Goal: Information Seeking & Learning: Learn about a topic

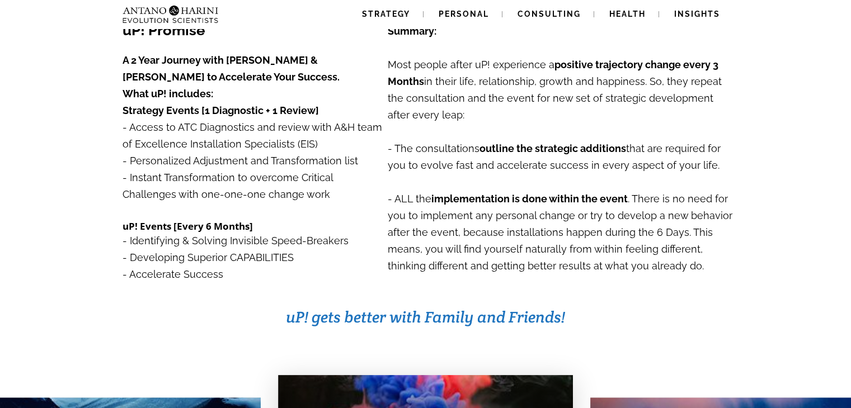
scroll to position [155, 0]
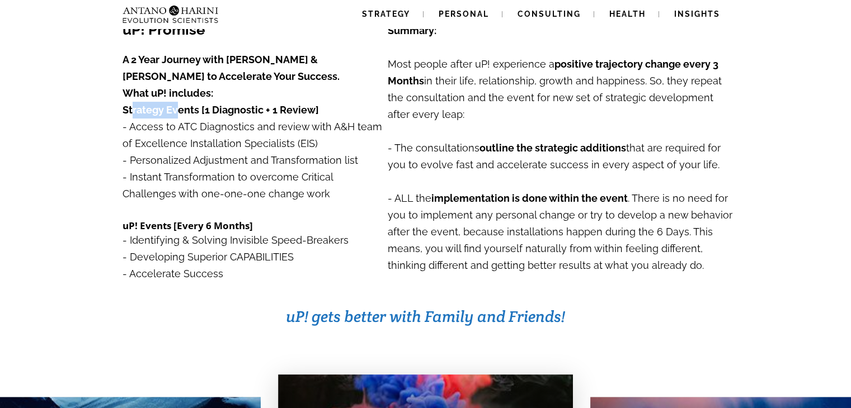
drag, startPoint x: 126, startPoint y: 102, endPoint x: 173, endPoint y: 106, distance: 47.1
type textarea "*********"
click at [173, 106] on p "Strategy Events [1 Diagnostic + 1 Review] - Access to ATC Diagnostics and revie…" at bounding box center [255, 127] width 264 height 50
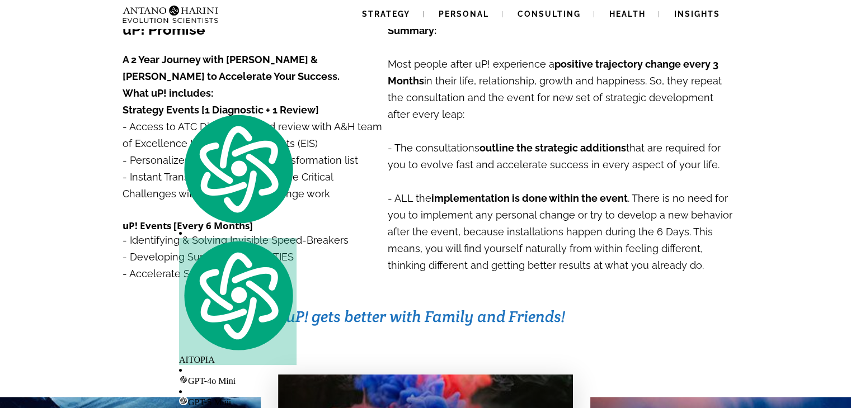
click at [263, 80] on p "A 2 Year Journey with [PERSON_NAME] & [PERSON_NAME] to Accelerate Your Success." at bounding box center [255, 68] width 264 height 34
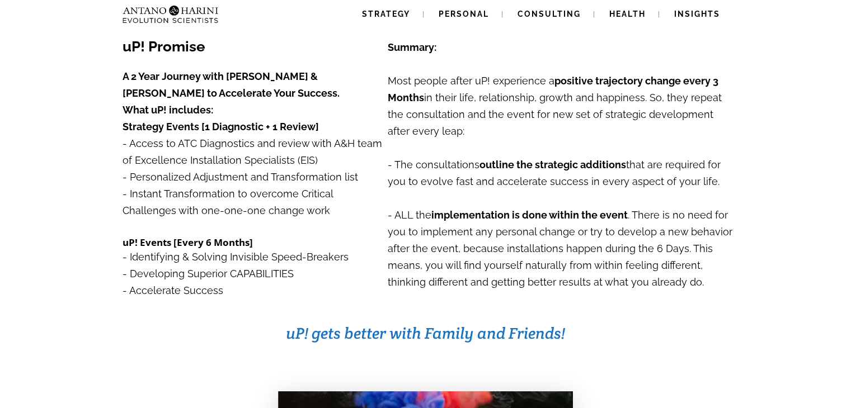
scroll to position [141, 0]
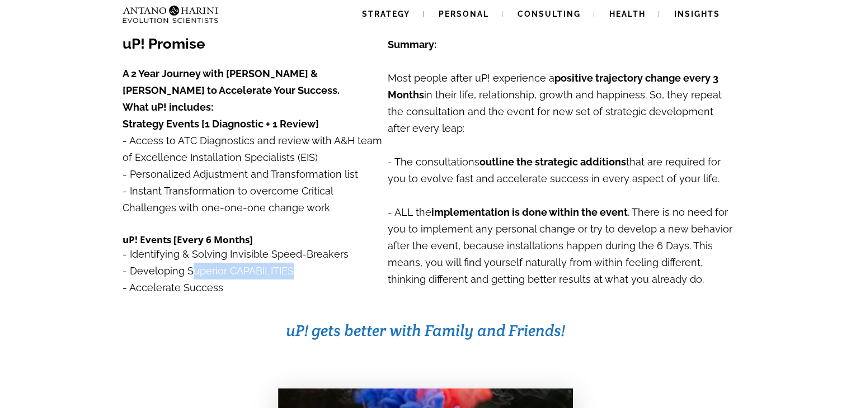
drag, startPoint x: 187, startPoint y: 267, endPoint x: 298, endPoint y: 271, distance: 111.4
click at [298, 271] on p "- Identifying & Solving Invisible Speed-Breakers - Developing Superior CAPABILI…" at bounding box center [255, 271] width 264 height 50
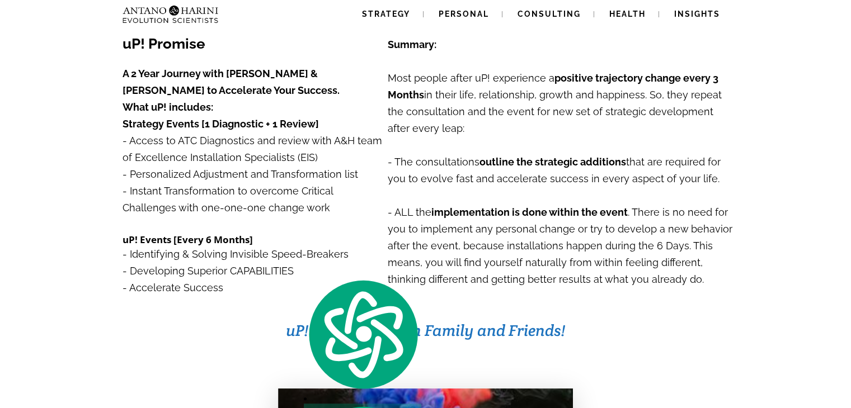
click at [244, 309] on p at bounding box center [426, 313] width 850 height 13
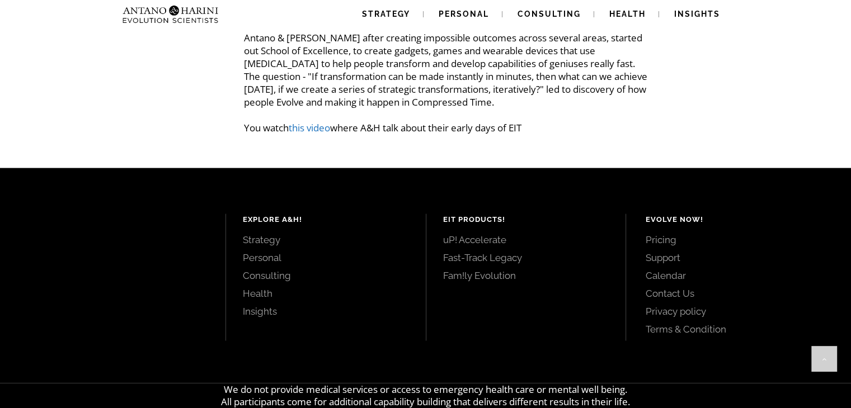
scroll to position [2182, 0]
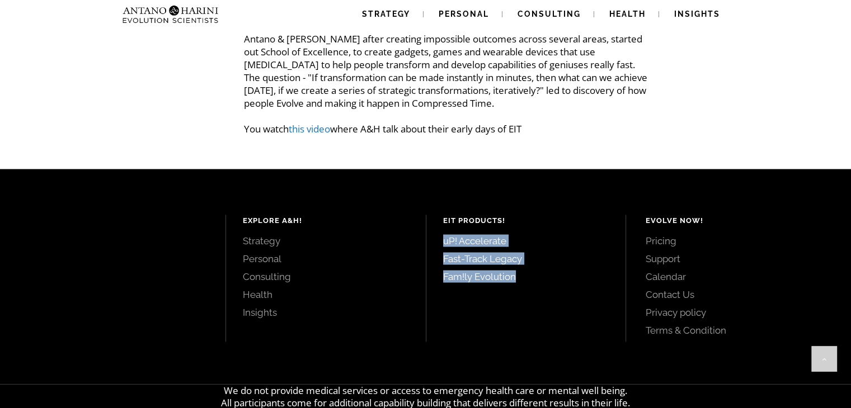
drag, startPoint x: 434, startPoint y: 209, endPoint x: 564, endPoint y: 290, distance: 152.8
click at [564, 290] on div "EIT Products! uP! Accelerate Fast-Track Legacy Fam!ly Evolution" at bounding box center [526, 278] width 200 height 127
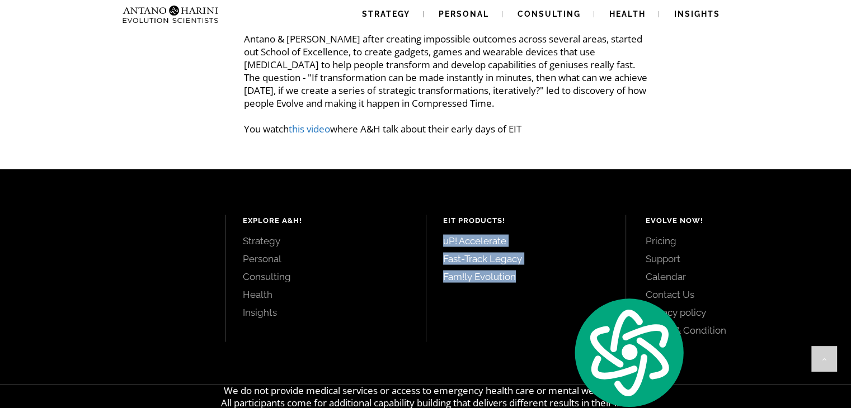
click at [564, 290] on div "EIT Products! uP! Accelerate Fast-Track Legacy Fam!ly Evolution" at bounding box center [526, 278] width 200 height 127
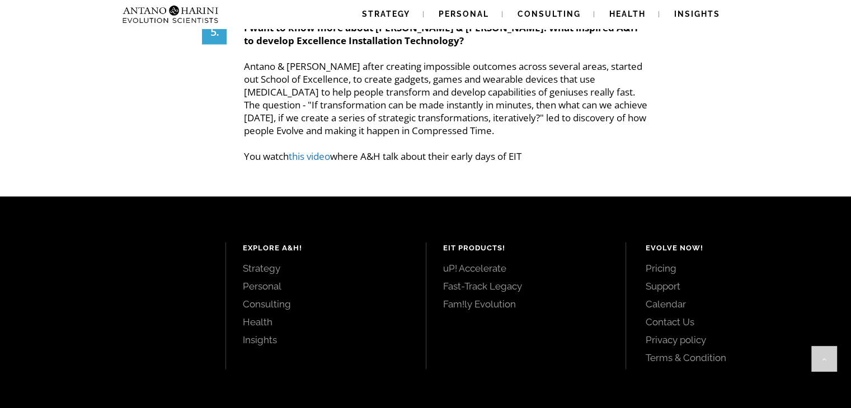
scroll to position [2208, 0]
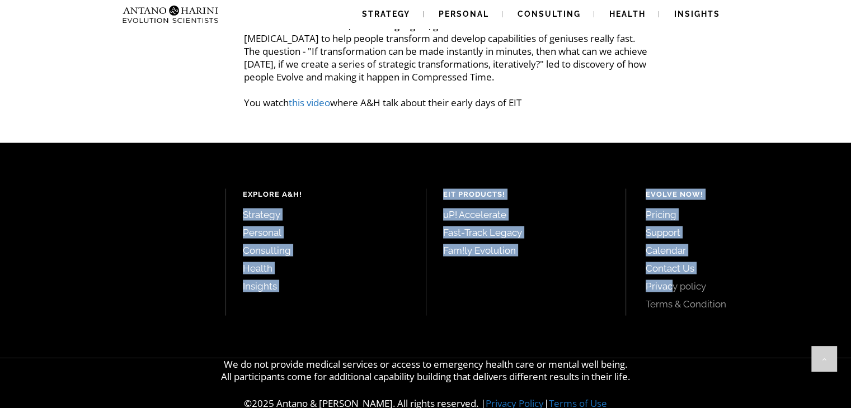
drag, startPoint x: 406, startPoint y: 161, endPoint x: 699, endPoint y: 319, distance: 333.9
click at [699, 319] on div "Explore A&H! Strategy Personal Consulting Health Insights EIT Products! uP! Acc…" at bounding box center [425, 250] width 851 height 215
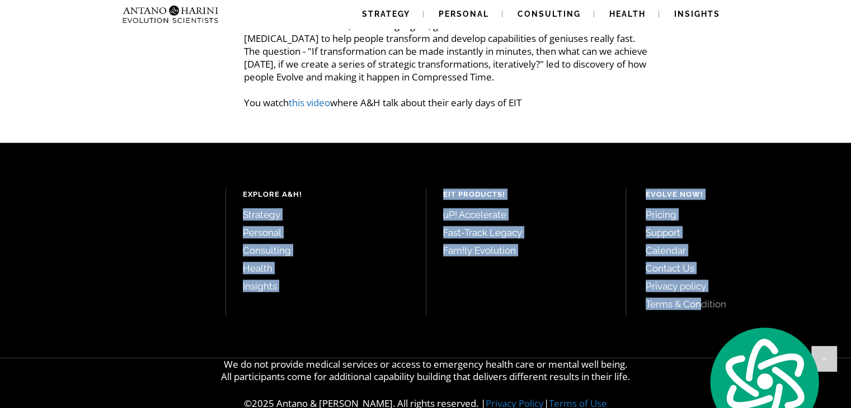
click at [573, 287] on div "EIT Products! uP! Accelerate Fast-Track Legacy Fam!ly Evolution" at bounding box center [526, 252] width 200 height 127
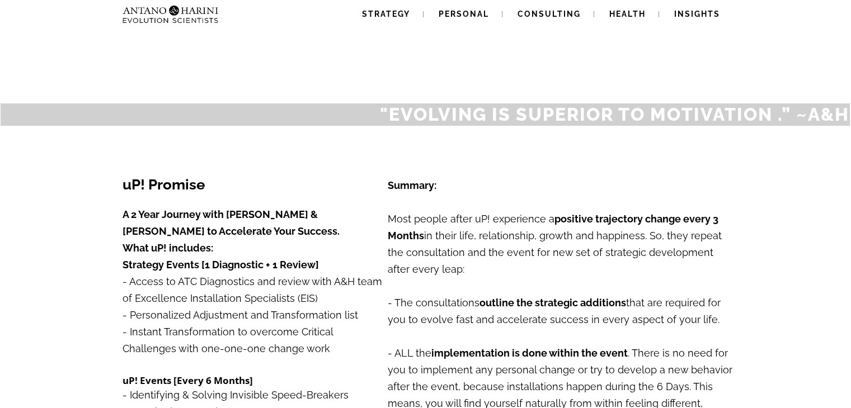
scroll to position [50, 0]
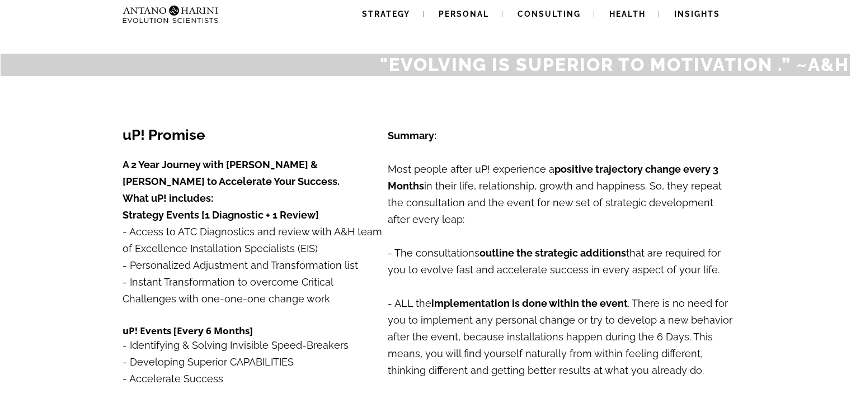
click at [363, 137] on p "uP! Promise" at bounding box center [255, 135] width 264 height 15
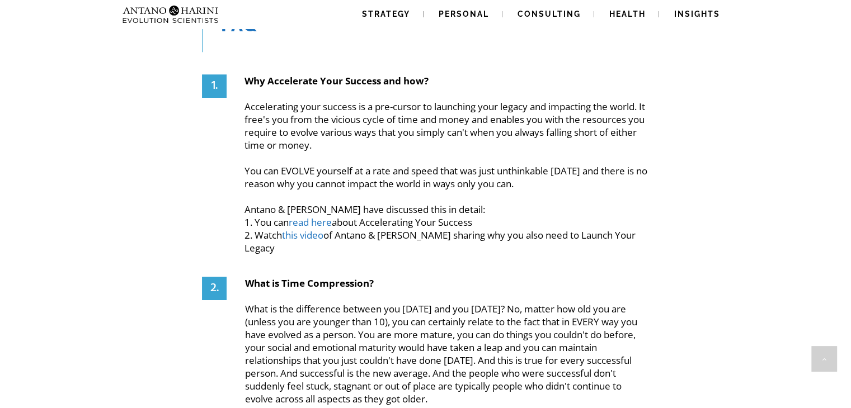
scroll to position [1200, 0]
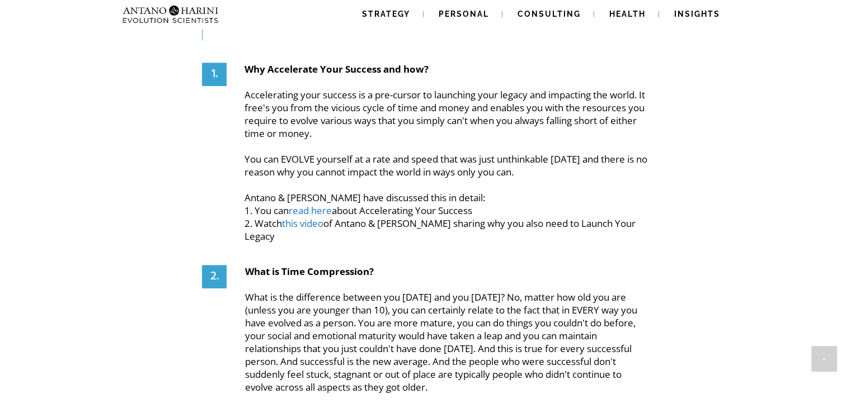
click at [320, 218] on link "this video" at bounding box center [302, 223] width 41 height 13
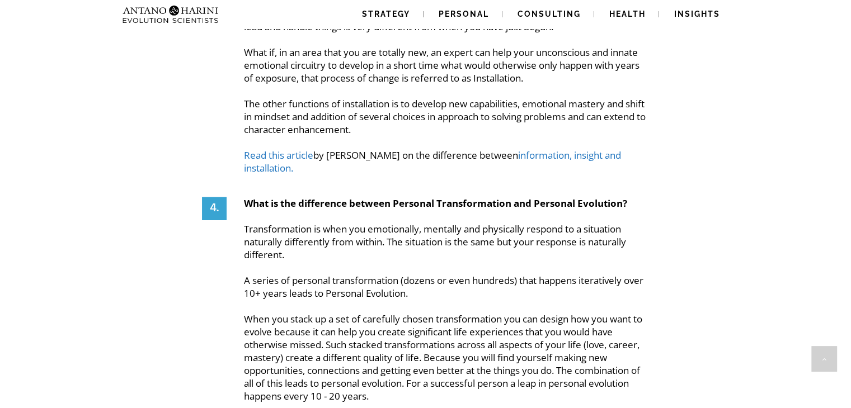
scroll to position [1713, 0]
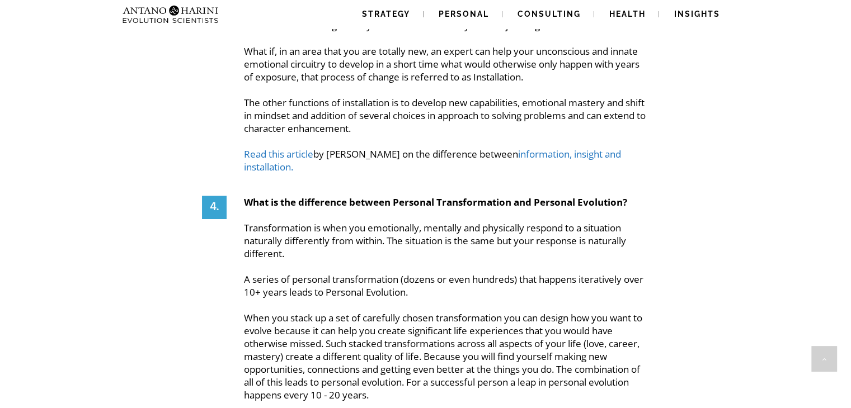
click at [298, 148] on link "Read this article" at bounding box center [278, 154] width 69 height 13
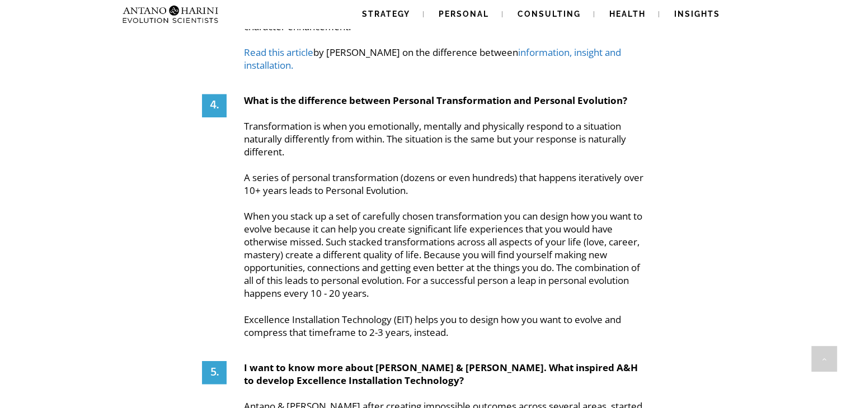
scroll to position [2208, 0]
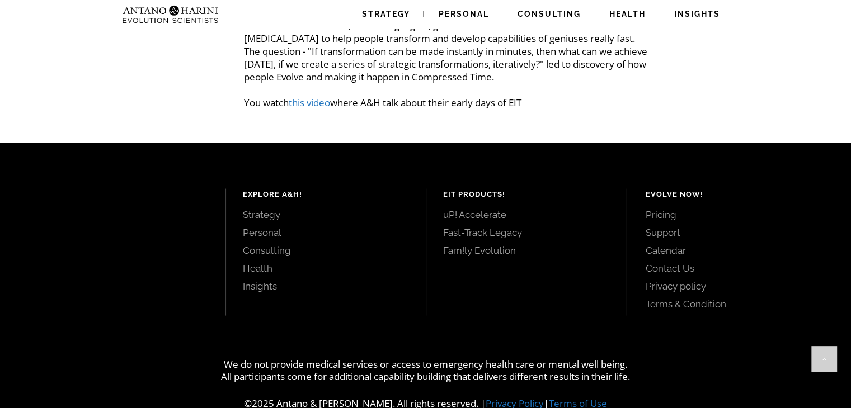
click at [482, 227] on link "Fast-Track Legacy" at bounding box center [526, 233] width 166 height 12
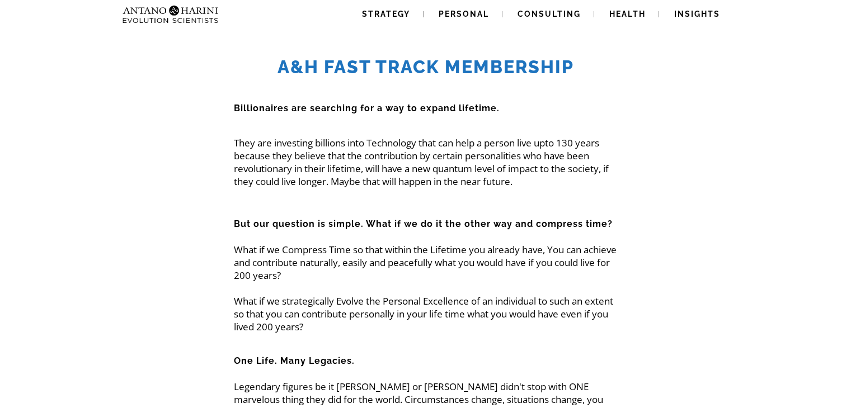
scroll to position [16913, 0]
drag, startPoint x: 0, startPoint y: 0, endPoint x: 182, endPoint y: 131, distance: 224.8
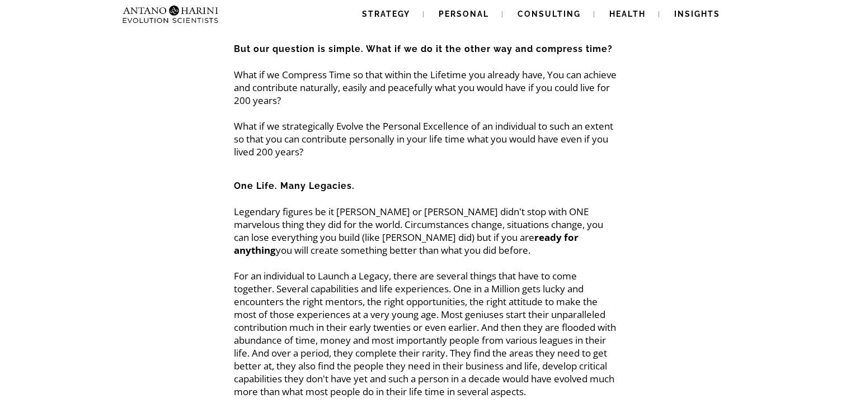
scroll to position [0, 0]
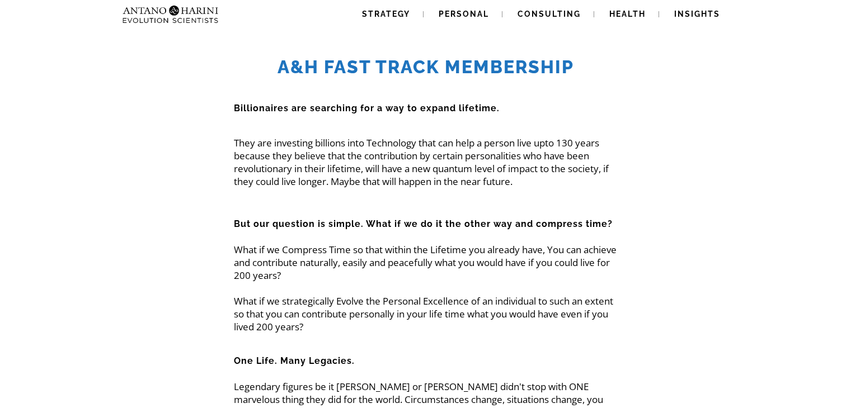
click at [580, 318] on p "What if we Compress Time so that within the Lifetime you already have, You can …" at bounding box center [425, 281] width 383 height 103
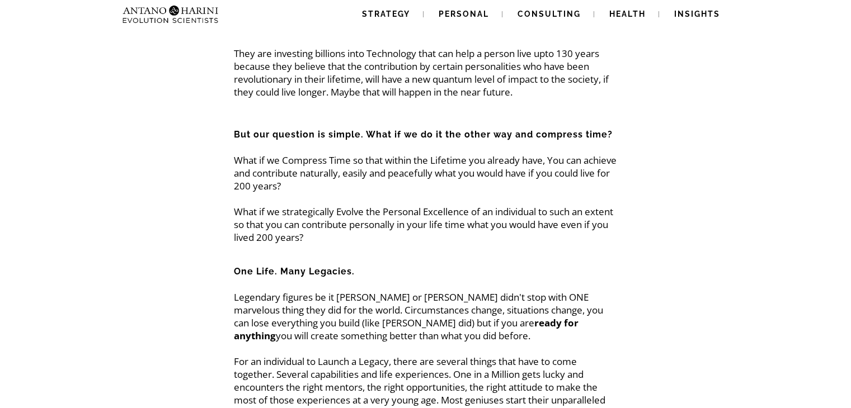
scroll to position [90, 0]
drag, startPoint x: 242, startPoint y: 154, endPoint x: 354, endPoint y: 161, distance: 111.6
type textarea "**********"
click at [354, 161] on p "What if we Compress Time so that within the Lifetime you already have, You can …" at bounding box center [425, 191] width 383 height 103
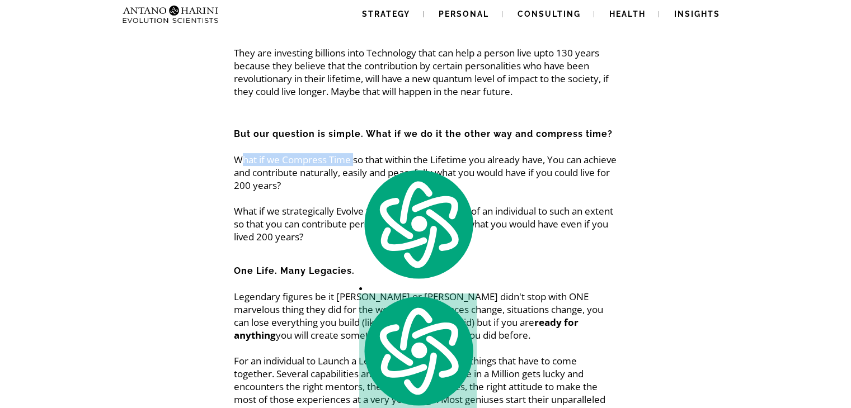
click at [288, 156] on p "What if we Compress Time so that within the Lifetime you already have, You can …" at bounding box center [425, 191] width 383 height 103
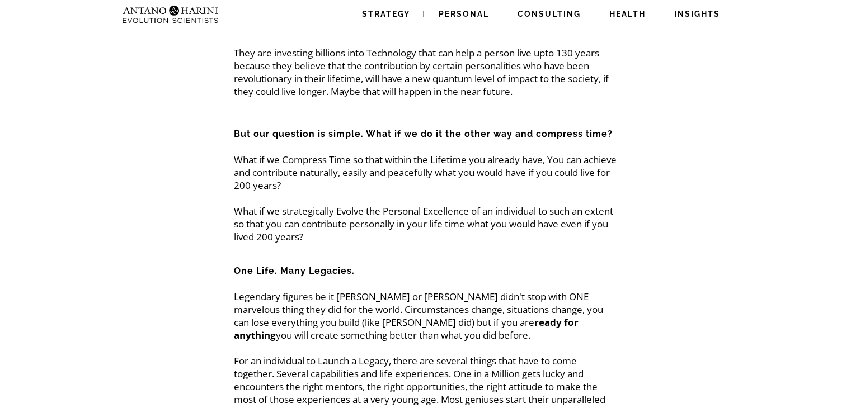
scroll to position [111, 0]
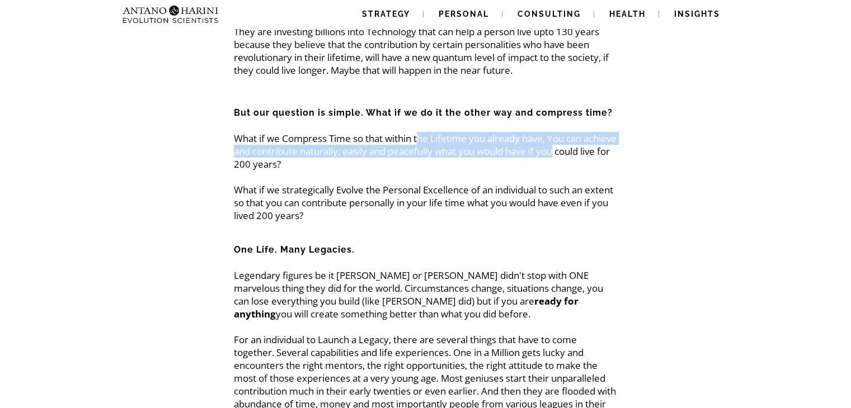
drag, startPoint x: 420, startPoint y: 137, endPoint x: 596, endPoint y: 146, distance: 177.0
click at [596, 146] on p "What if we Compress Time so that within the Lifetime you already have, You can …" at bounding box center [425, 170] width 383 height 103
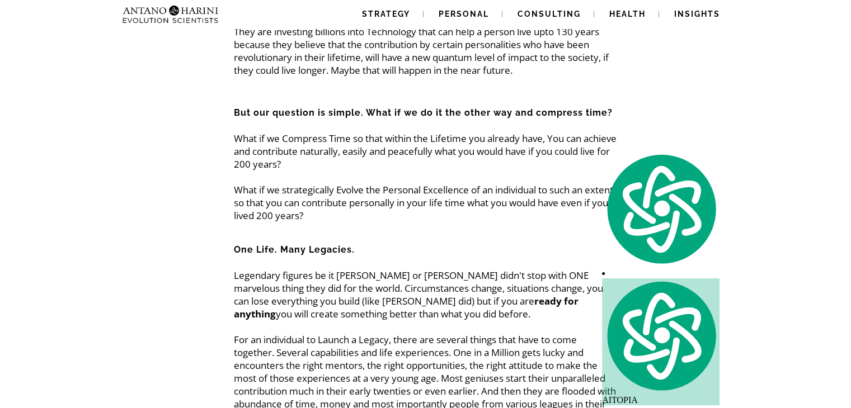
click at [473, 161] on p "What if we Compress Time so that within the Lifetime you already have, You can …" at bounding box center [425, 170] width 383 height 103
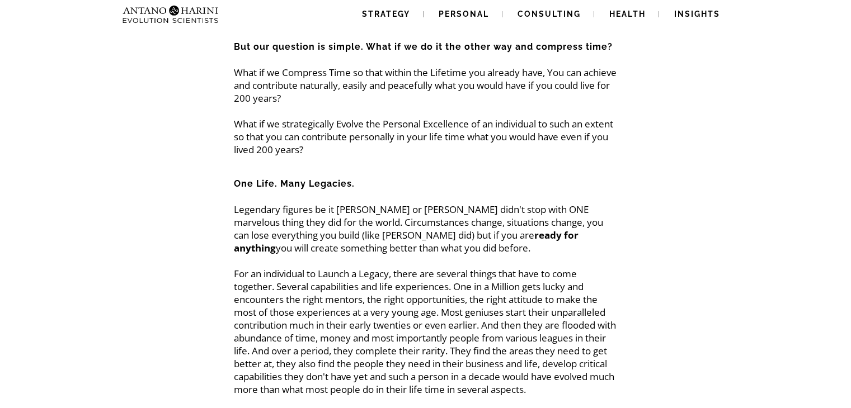
scroll to position [180, 0]
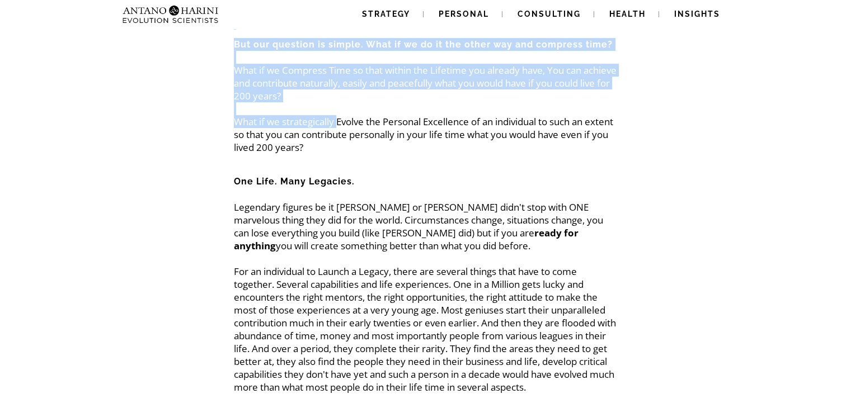
drag, startPoint x: 224, startPoint y: 129, endPoint x: 340, endPoint y: 126, distance: 115.9
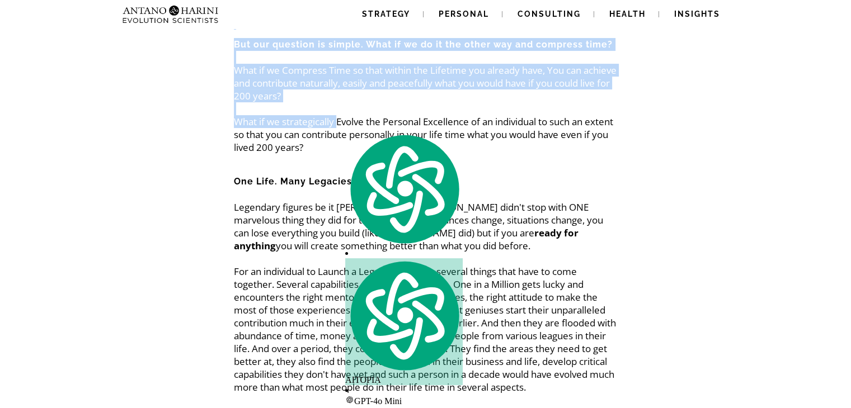
click at [340, 126] on p "What if we Compress Time so that within the Lifetime you already have, You can …" at bounding box center [425, 102] width 383 height 103
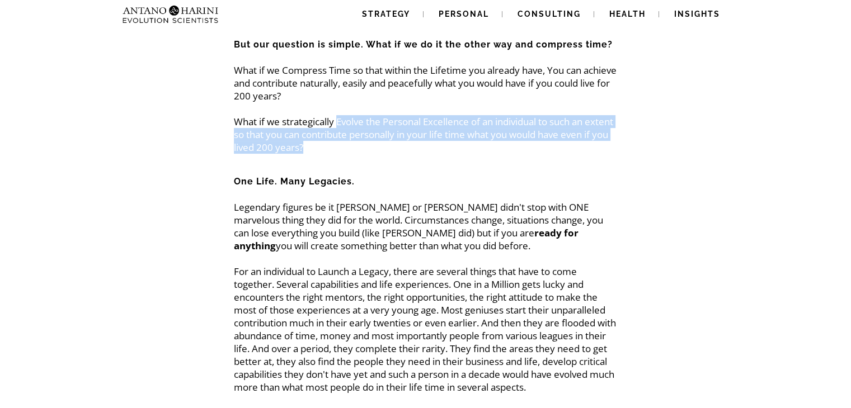
drag, startPoint x: 340, startPoint y: 124, endPoint x: 396, endPoint y: 147, distance: 60.5
click at [396, 147] on p "What if we Compress Time so that within the Lifetime you already have, You can …" at bounding box center [425, 102] width 383 height 103
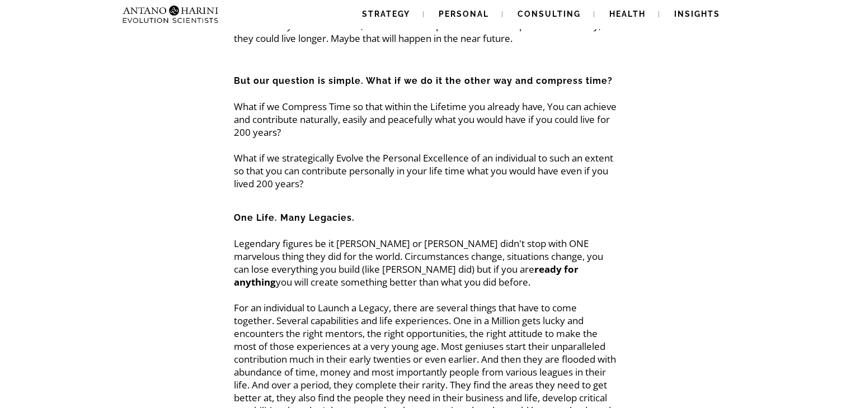
scroll to position [184, 0]
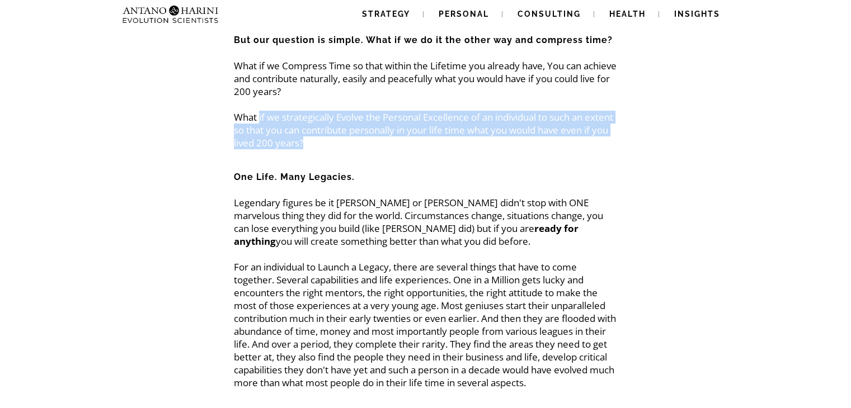
drag, startPoint x: 260, startPoint y: 115, endPoint x: 491, endPoint y: 147, distance: 233.3
click at [491, 147] on p "What if we Compress Time so that within the Lifetime you already have, You can …" at bounding box center [425, 97] width 383 height 103
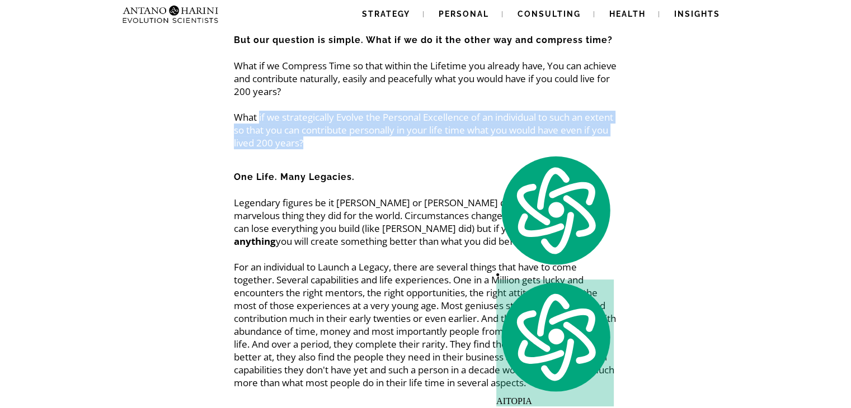
click at [491, 147] on p "What if we Compress Time so that within the Lifetime you already have, You can …" at bounding box center [425, 97] width 383 height 103
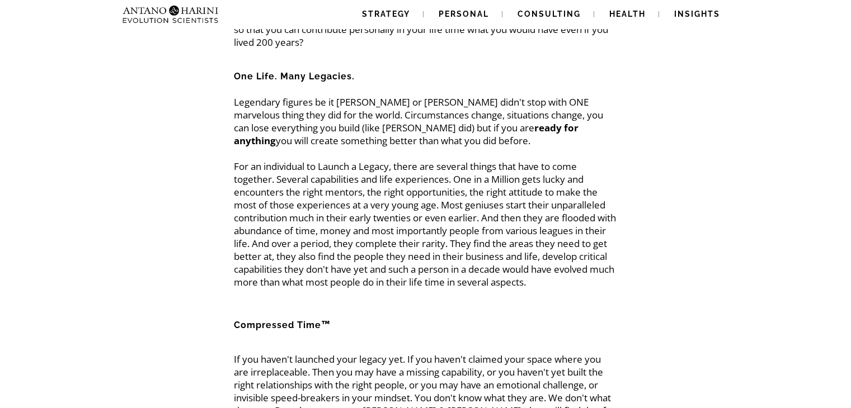
scroll to position [285, 0]
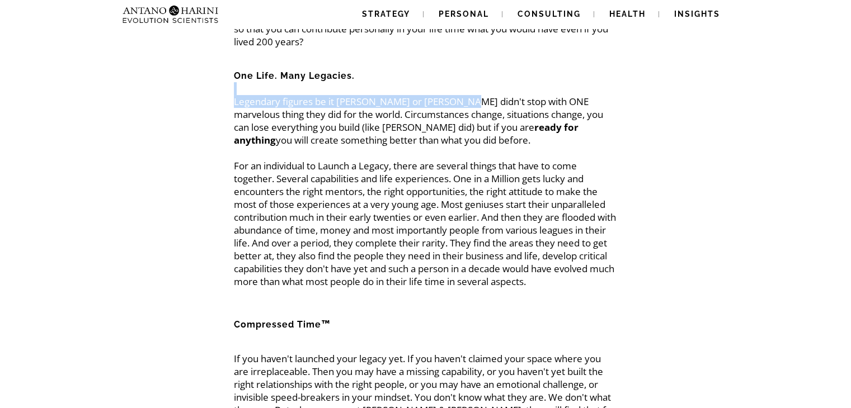
drag, startPoint x: 304, startPoint y: 93, endPoint x: 459, endPoint y: 103, distance: 154.7
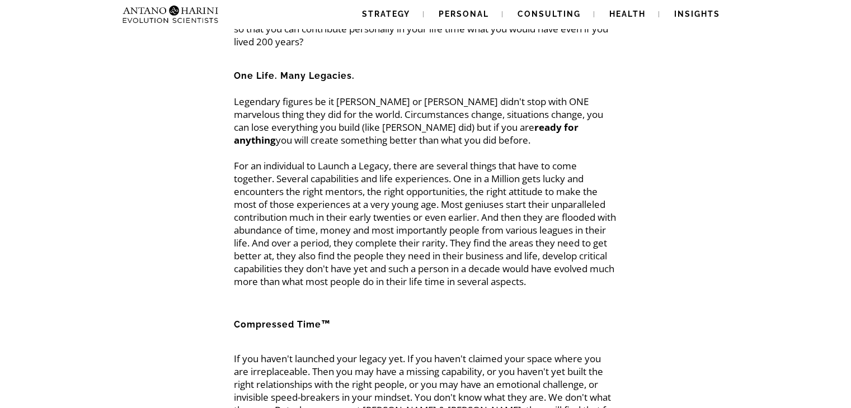
click at [505, 77] on h5 "One Life. Many Legacies." at bounding box center [425, 70] width 383 height 26
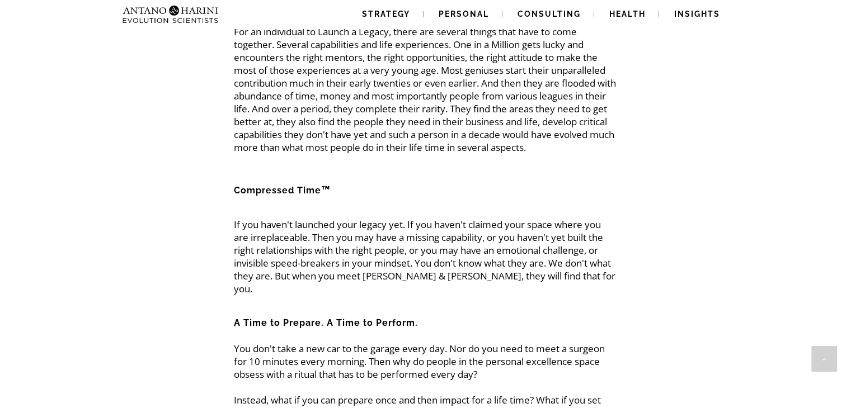
scroll to position [416, 0]
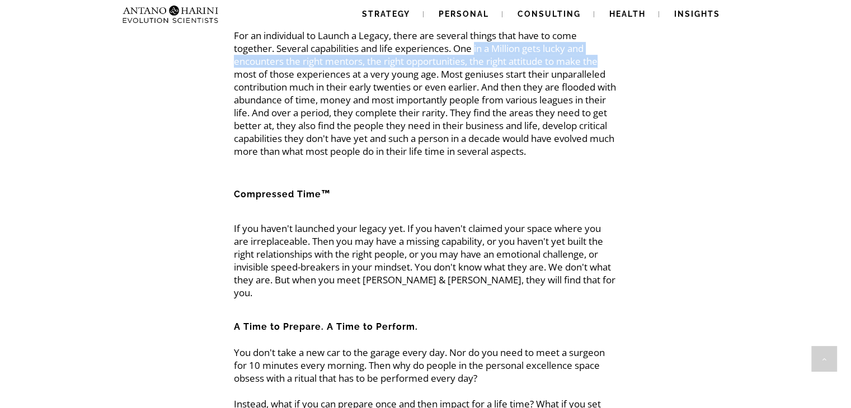
drag, startPoint x: 479, startPoint y: 54, endPoint x: 604, endPoint y: 57, distance: 125.3
click at [604, 57] on p "Legendary figures be it Michael Angelo or Steve Jobs didn't stop with ONE marve…" at bounding box center [425, 61] width 383 height 193
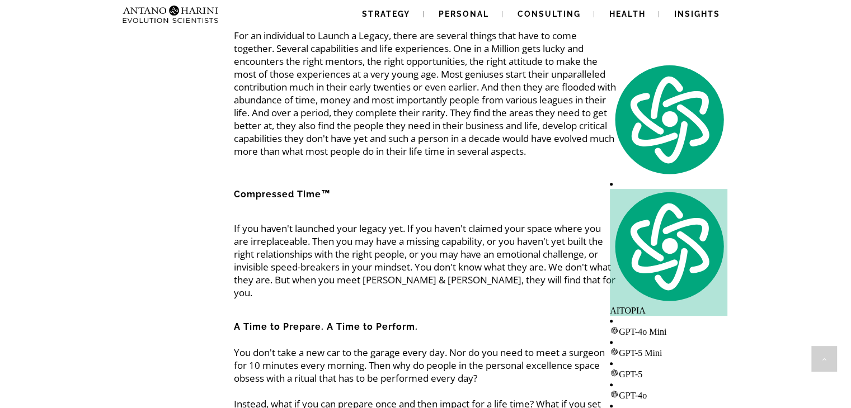
click at [576, 106] on p "Legendary figures be it Michael Angelo or Steve Jobs didn't stop with ONE marve…" at bounding box center [425, 61] width 383 height 193
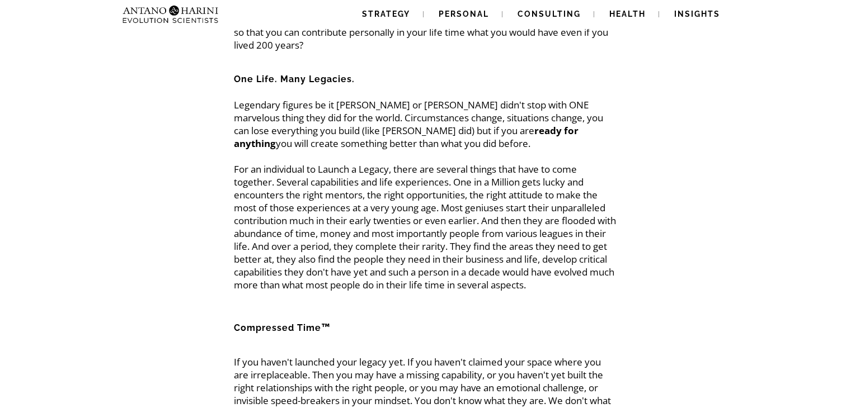
scroll to position [284, 0]
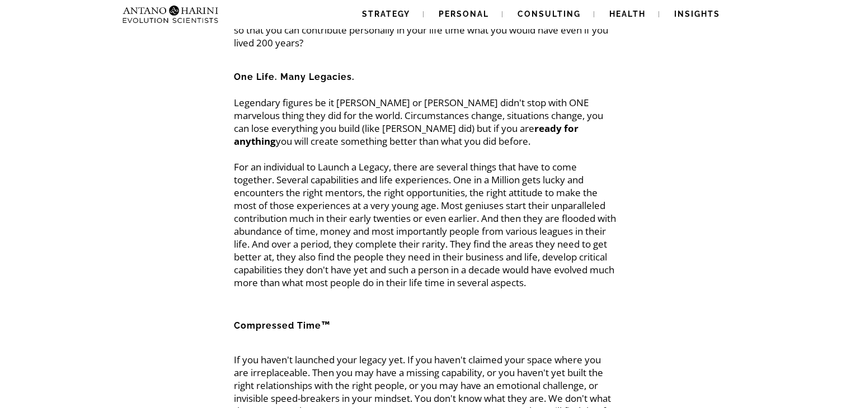
drag, startPoint x: 365, startPoint y: 121, endPoint x: 473, endPoint y: 137, distance: 108.5
click at [473, 137] on p "Legendary figures be it Michael Angelo or Steve Jobs didn't stop with ONE marve…" at bounding box center [425, 192] width 383 height 193
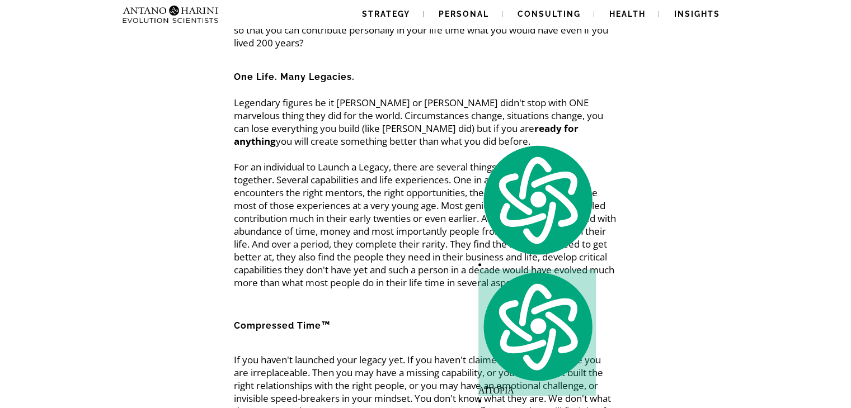
click at [412, 161] on p "Legendary figures be it Michael Angelo or Steve Jobs didn't stop with ONE marve…" at bounding box center [425, 192] width 383 height 193
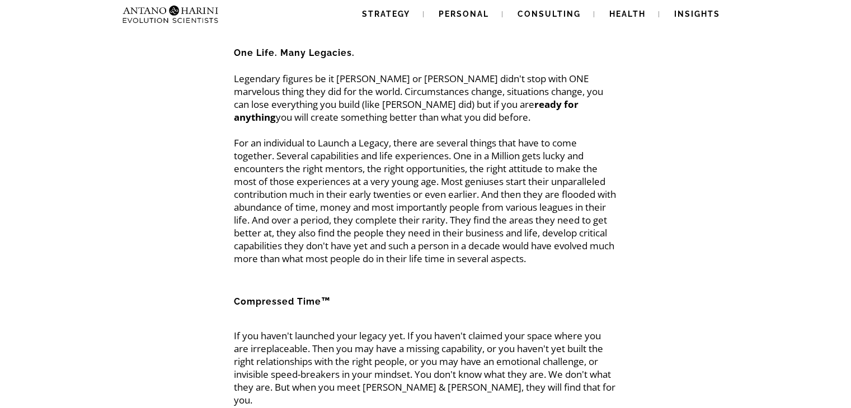
scroll to position [309, 0]
drag, startPoint x: 299, startPoint y: 170, endPoint x: 358, endPoint y: 169, distance: 58.7
click at [358, 169] on p "Legendary figures be it Michael Angelo or Steve Jobs didn't stop with ONE marve…" at bounding box center [425, 168] width 383 height 193
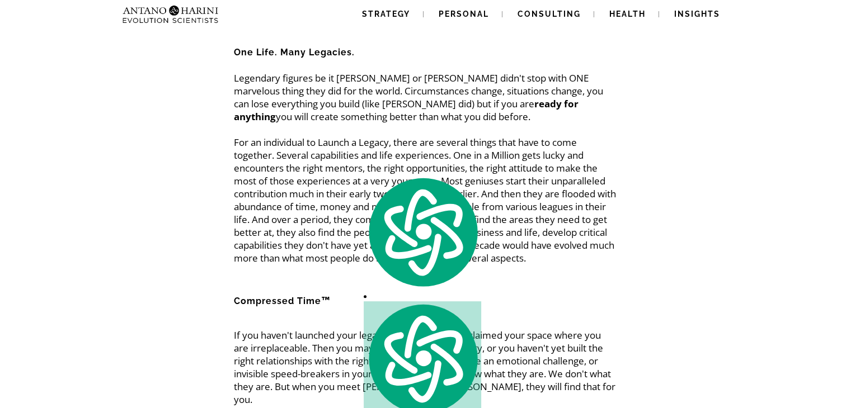
click at [392, 166] on p "Legendary figures be it Michael Angelo or Steve Jobs didn't stop with ONE marve…" at bounding box center [425, 168] width 383 height 193
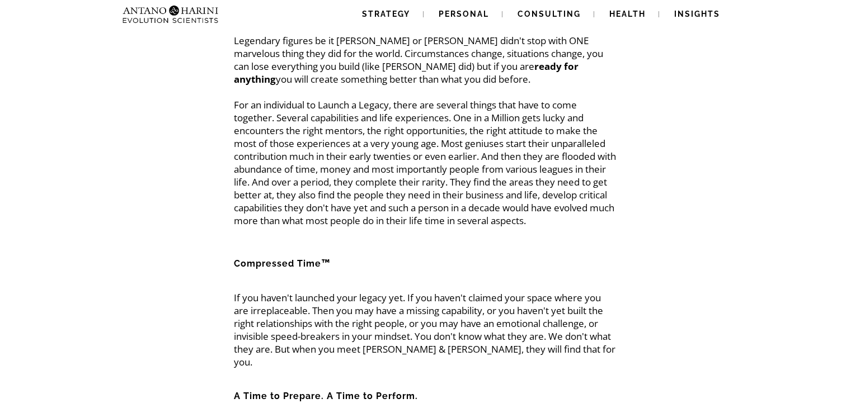
scroll to position [347, 0]
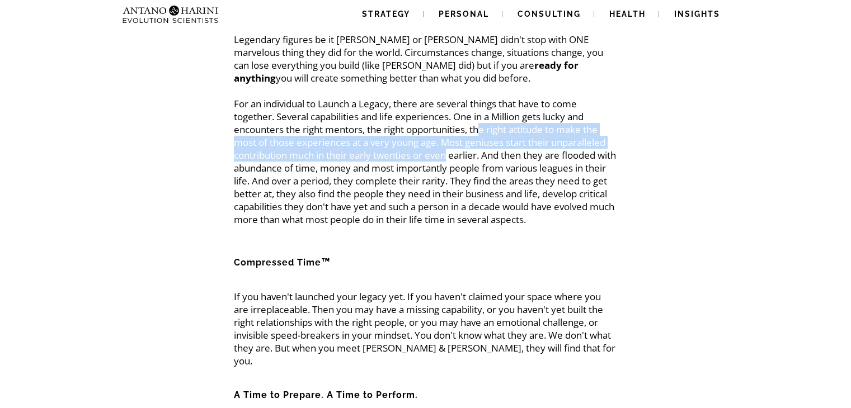
drag, startPoint x: 450, startPoint y: 148, endPoint x: 482, endPoint y: 135, distance: 34.6
click at [482, 135] on p "Legendary figures be it Michael Angelo or Steve Jobs didn't stop with ONE marve…" at bounding box center [425, 129] width 383 height 193
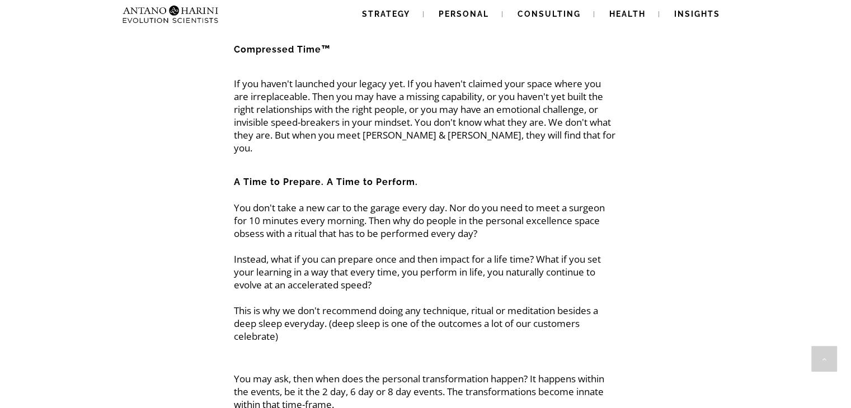
scroll to position [562, 0]
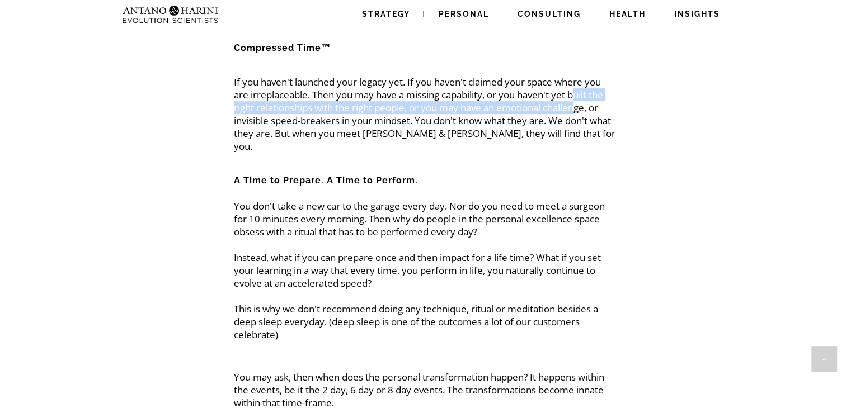
click at [581, 101] on p "If you haven't launched your legacy yet. If you haven't claimed your space wher…" at bounding box center [425, 114] width 383 height 77
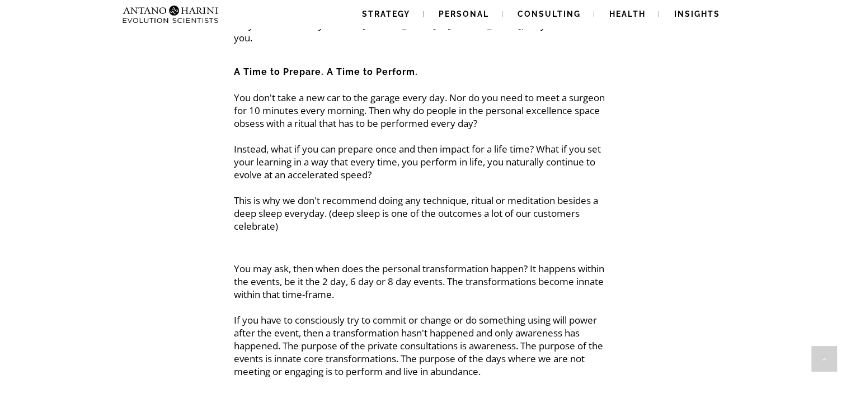
scroll to position [669, 0]
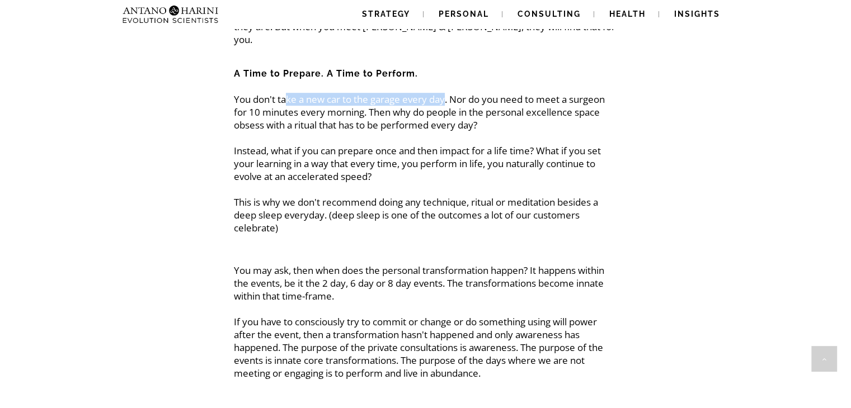
drag, startPoint x: 285, startPoint y: 91, endPoint x: 449, endPoint y: 83, distance: 164.1
click at [449, 93] on p "You don't take a new car to the garage every day. Nor do you need to meet a sur…" at bounding box center [425, 164] width 383 height 142
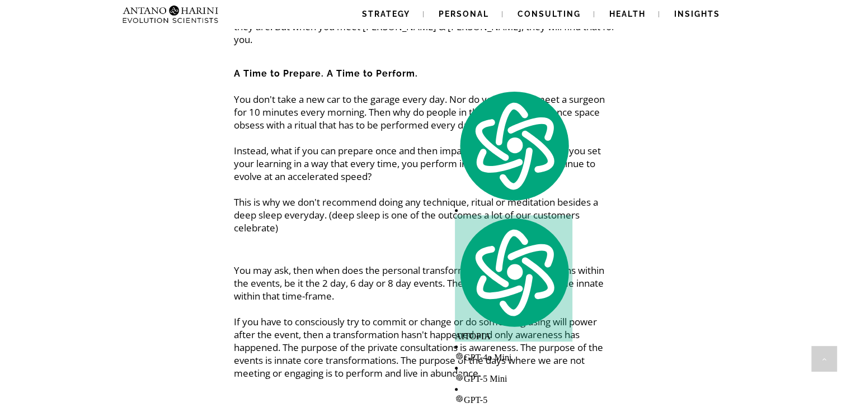
click at [530, 59] on h5 "A Time to Prepare. A Time to Perform." at bounding box center [425, 73] width 383 height 39
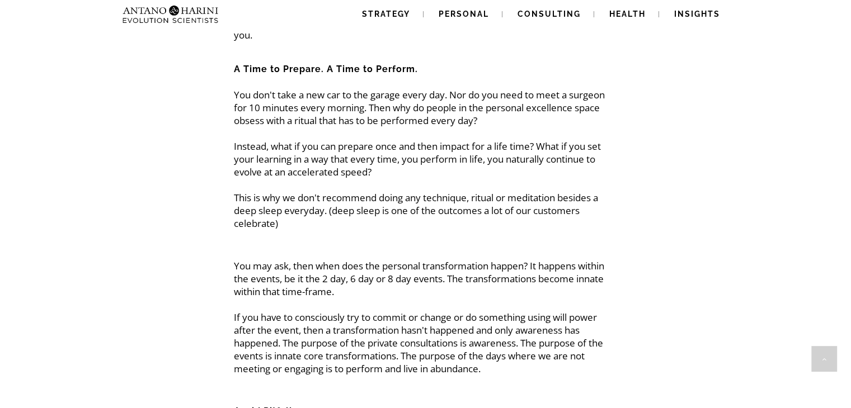
scroll to position [676, 0]
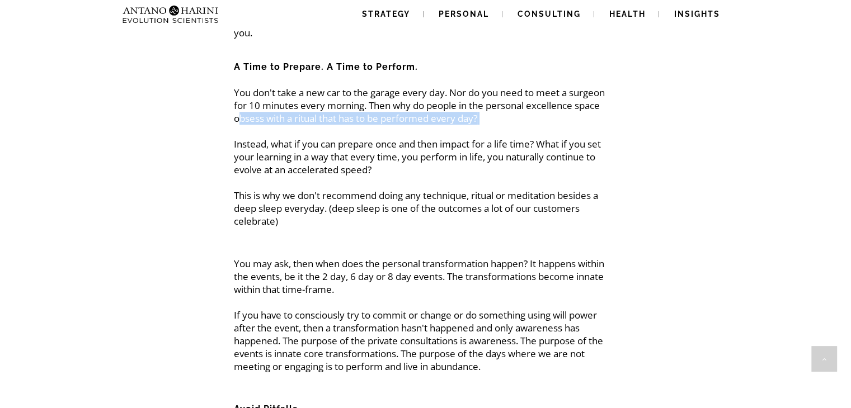
drag, startPoint x: 306, startPoint y: 115, endPoint x: 241, endPoint y: 108, distance: 65.9
click at [241, 108] on p "You don't take a new car to the garage every day. Nor do you need to meet a sur…" at bounding box center [425, 157] width 383 height 142
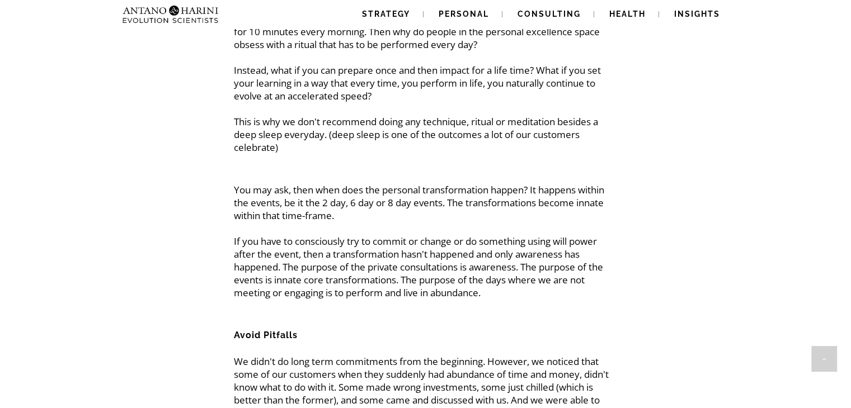
scroll to position [754, 0]
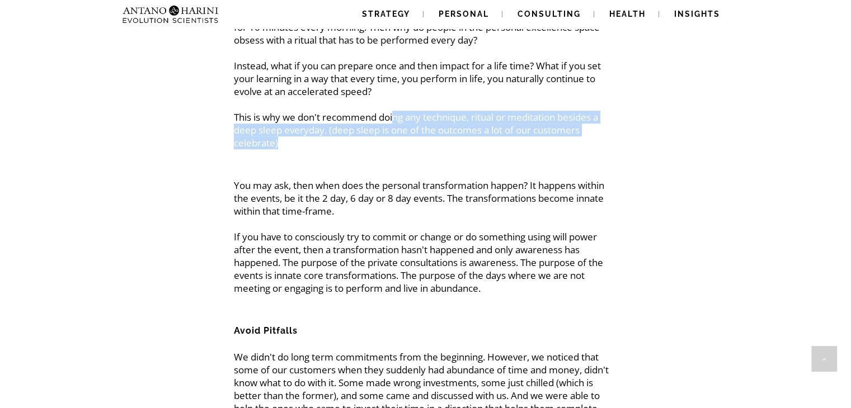
drag, startPoint x: 394, startPoint y: 109, endPoint x: 321, endPoint y: 134, distance: 77.3
click at [321, 134] on p "You don't take a new car to the garage every day. Nor do you need to meet a sur…" at bounding box center [425, 79] width 383 height 142
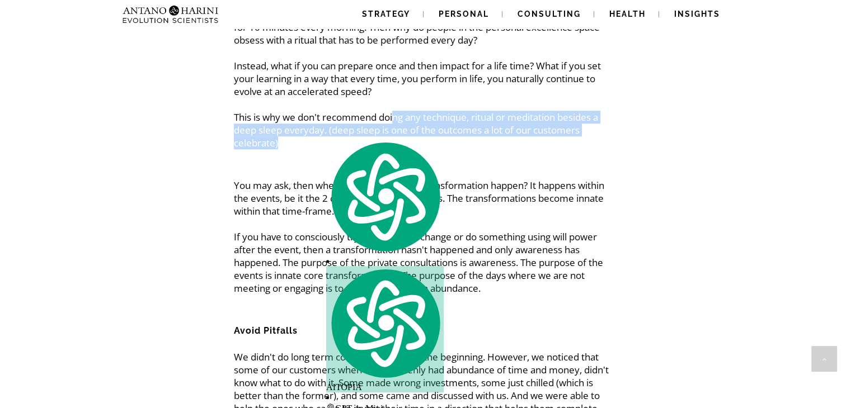
click at [321, 134] on p "You don't take a new car to the garage every day. Nor do you need to meet a sur…" at bounding box center [425, 79] width 383 height 142
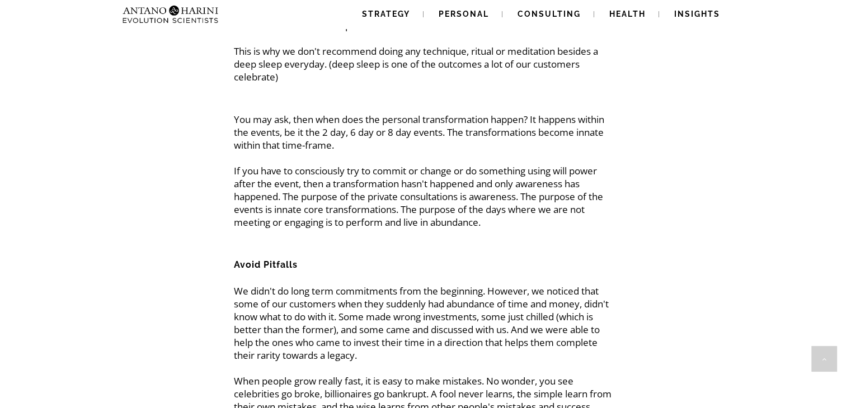
scroll to position [821, 0]
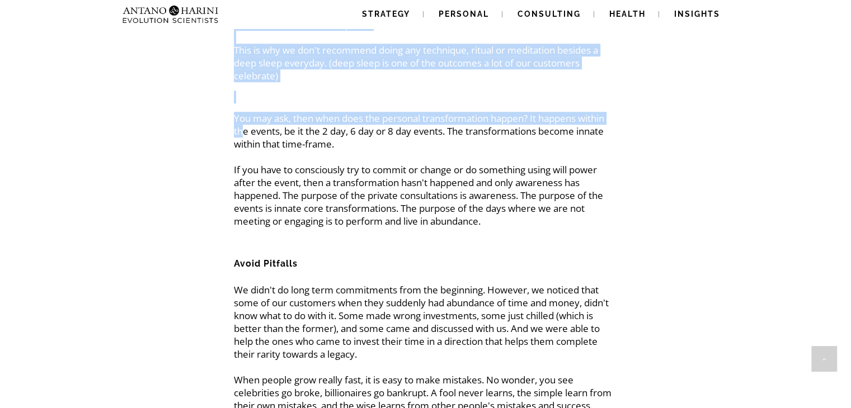
drag, startPoint x: 242, startPoint y: 121, endPoint x: 230, endPoint y: 110, distance: 16.2
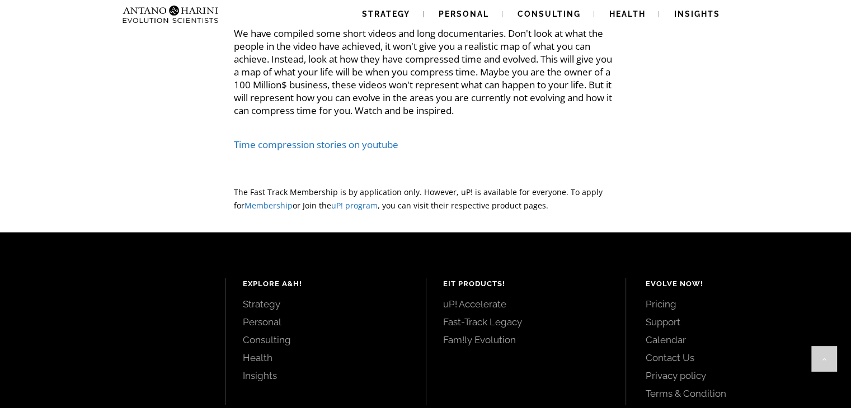
scroll to position [2634, 0]
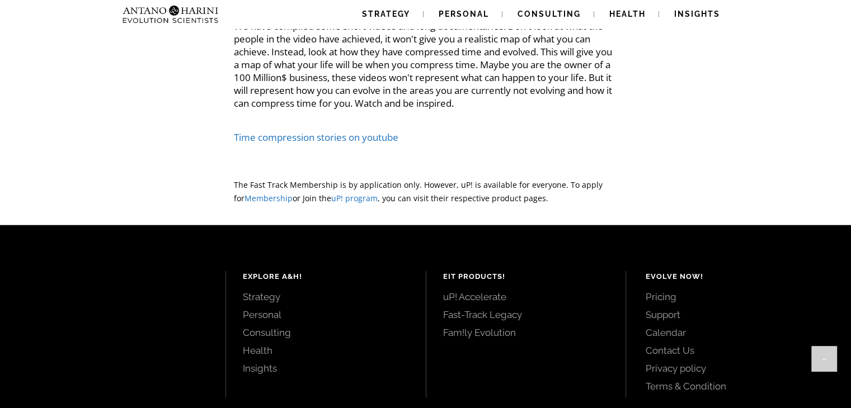
click at [309, 138] on link "Time compression stories on youtube" at bounding box center [316, 137] width 164 height 13
click at [463, 336] on link "Fam!ly Evolution" at bounding box center [526, 333] width 166 height 12
